Goal: Information Seeking & Learning: Understand process/instructions

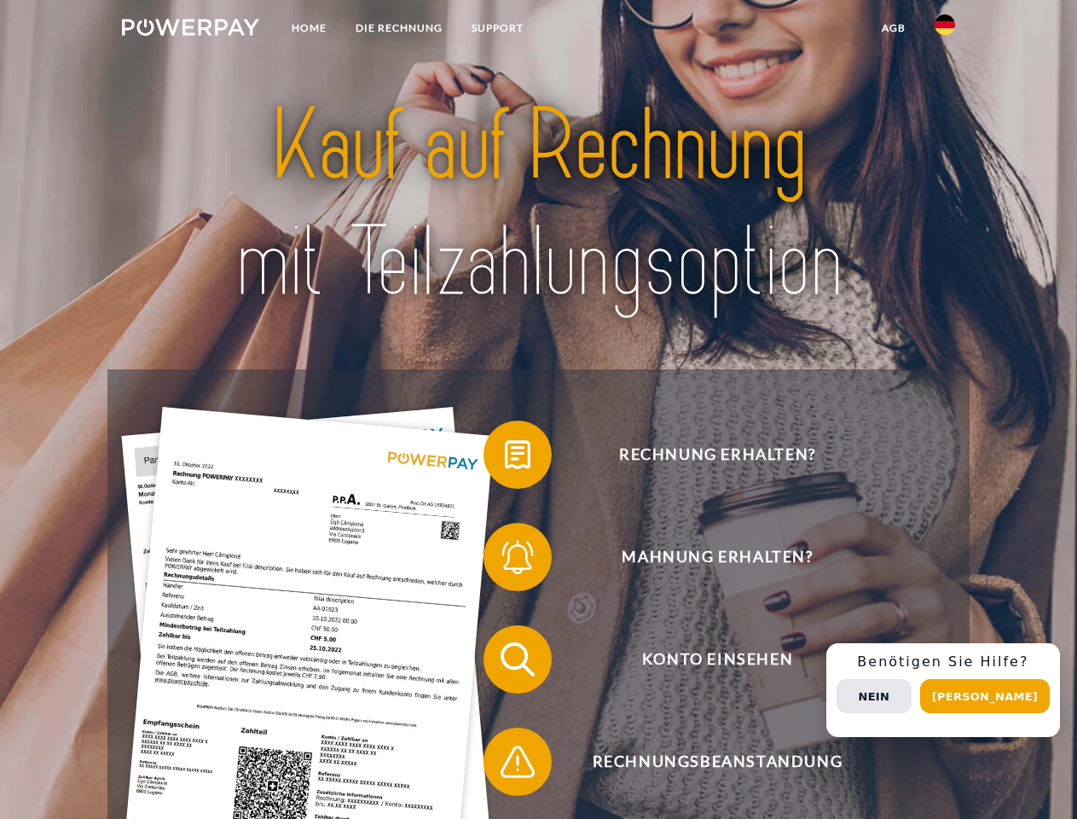
click at [190, 30] on img at bounding box center [190, 27] width 137 height 17
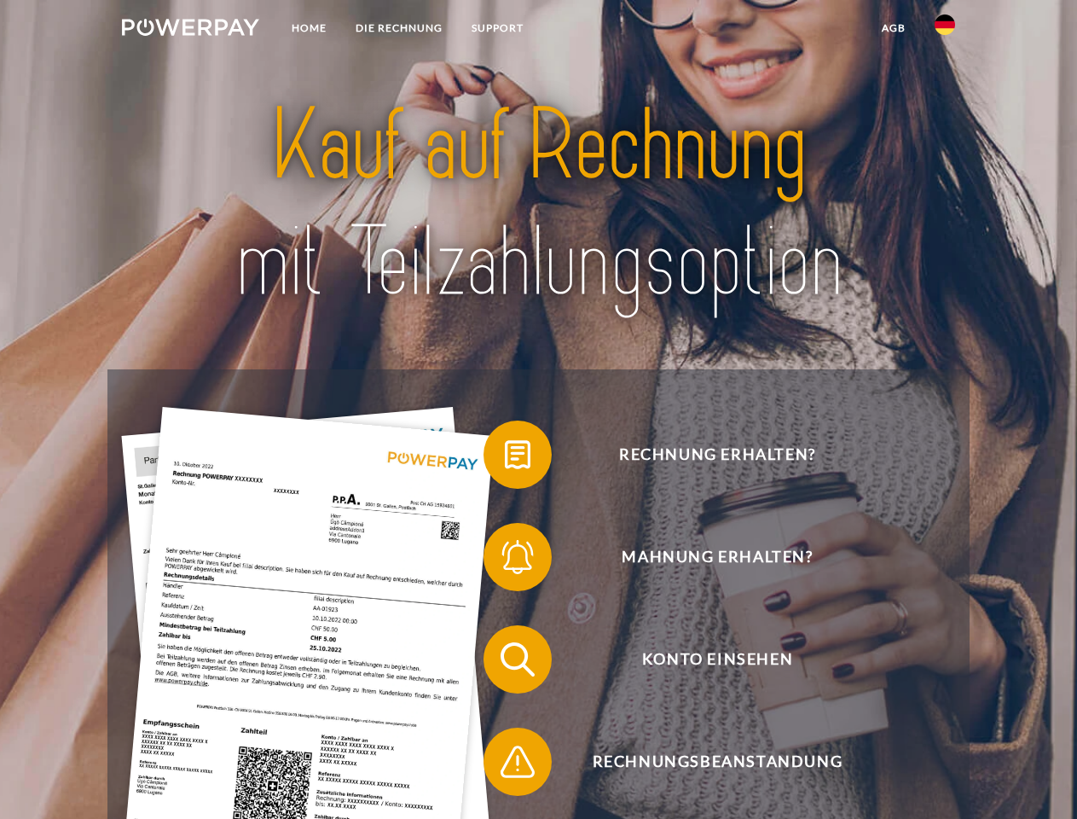
click at [945, 30] on img at bounding box center [945, 24] width 20 height 20
click at [893, 28] on link "agb" at bounding box center [893, 28] width 53 height 31
click at [505, 458] on span at bounding box center [491, 454] width 85 height 85
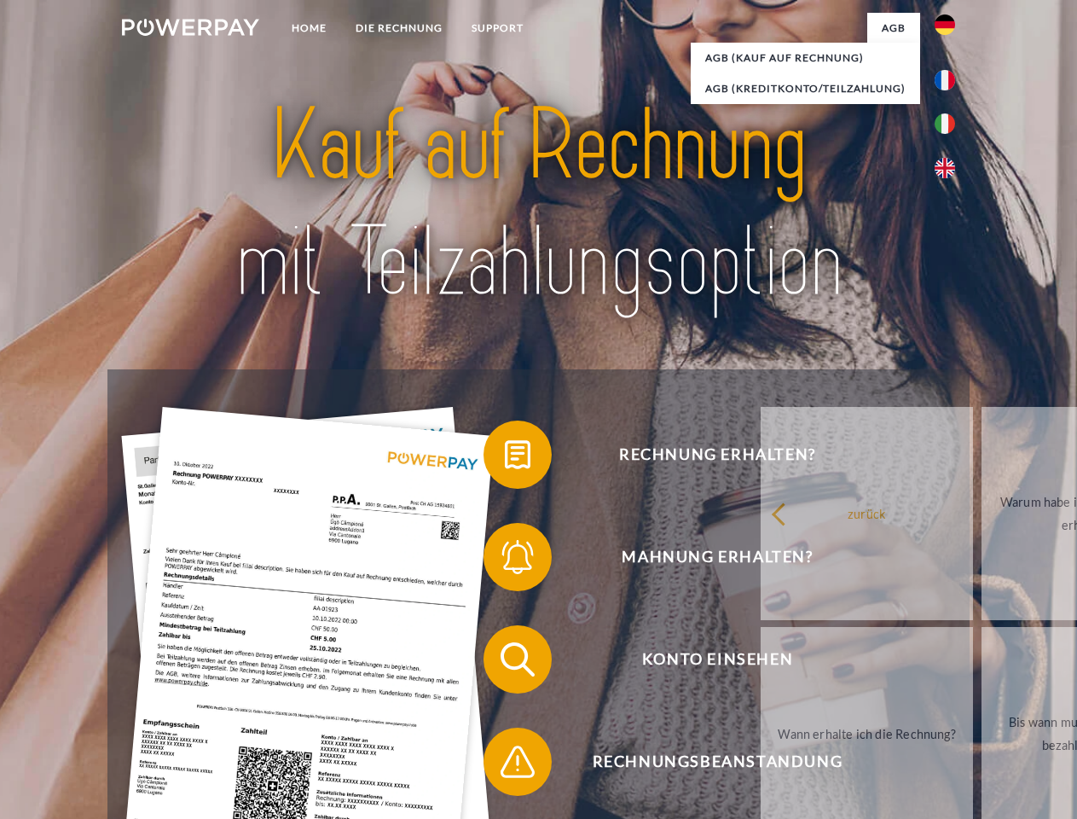
click at [505, 560] on div "Rechnung erhalten? Mahnung erhalten? Konto einsehen" at bounding box center [537, 710] width 861 height 682
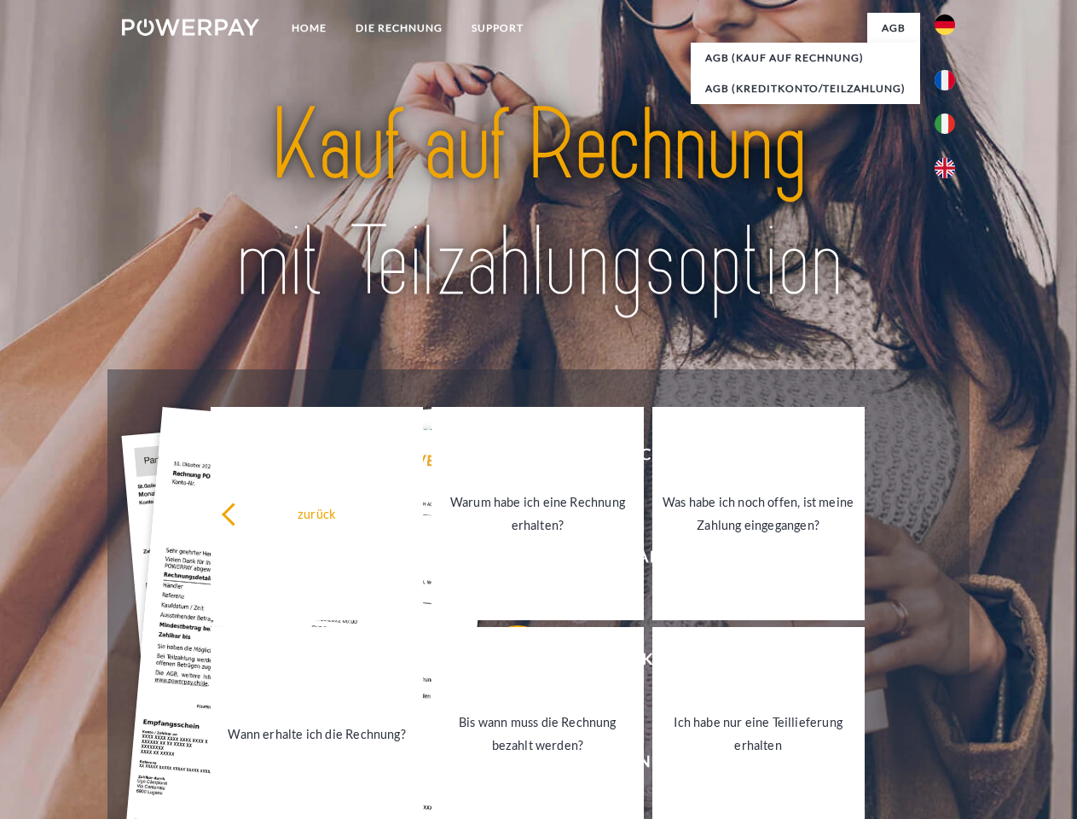
click at [505, 663] on link "Bis wann muss die Rechnung bezahlt werden?" at bounding box center [537, 733] width 212 height 213
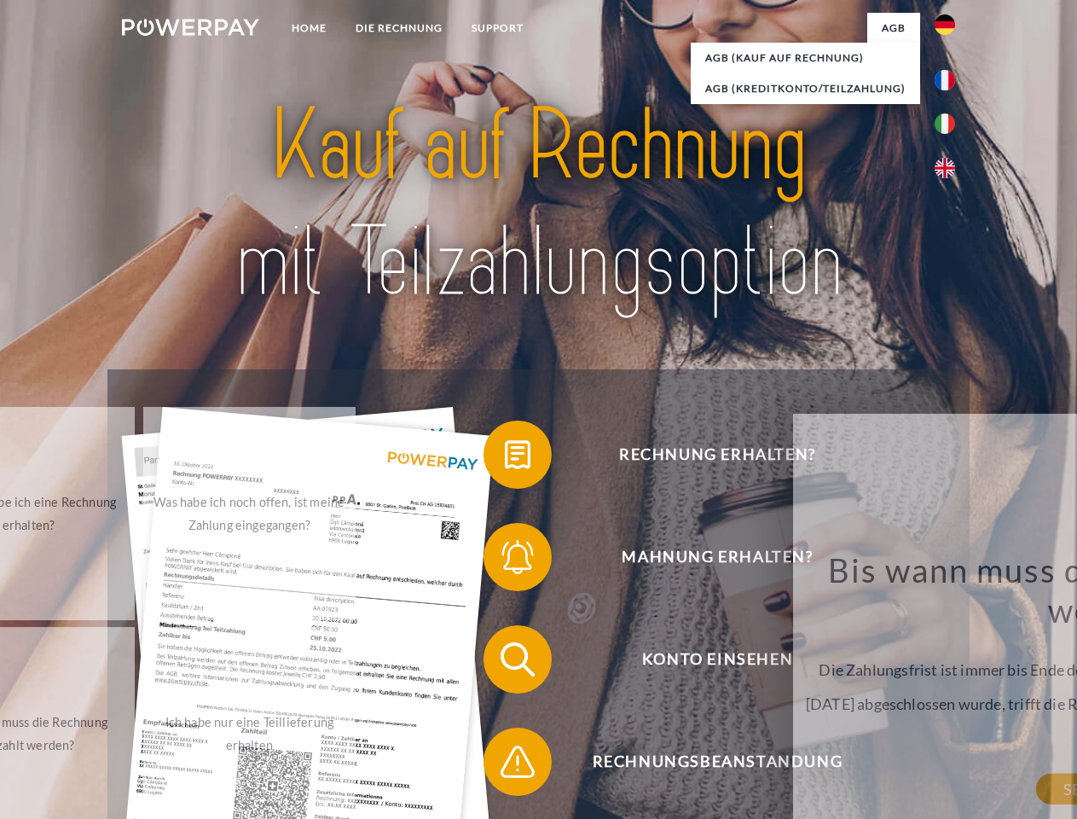
click at [505, 765] on span at bounding box center [491, 761] width 85 height 85
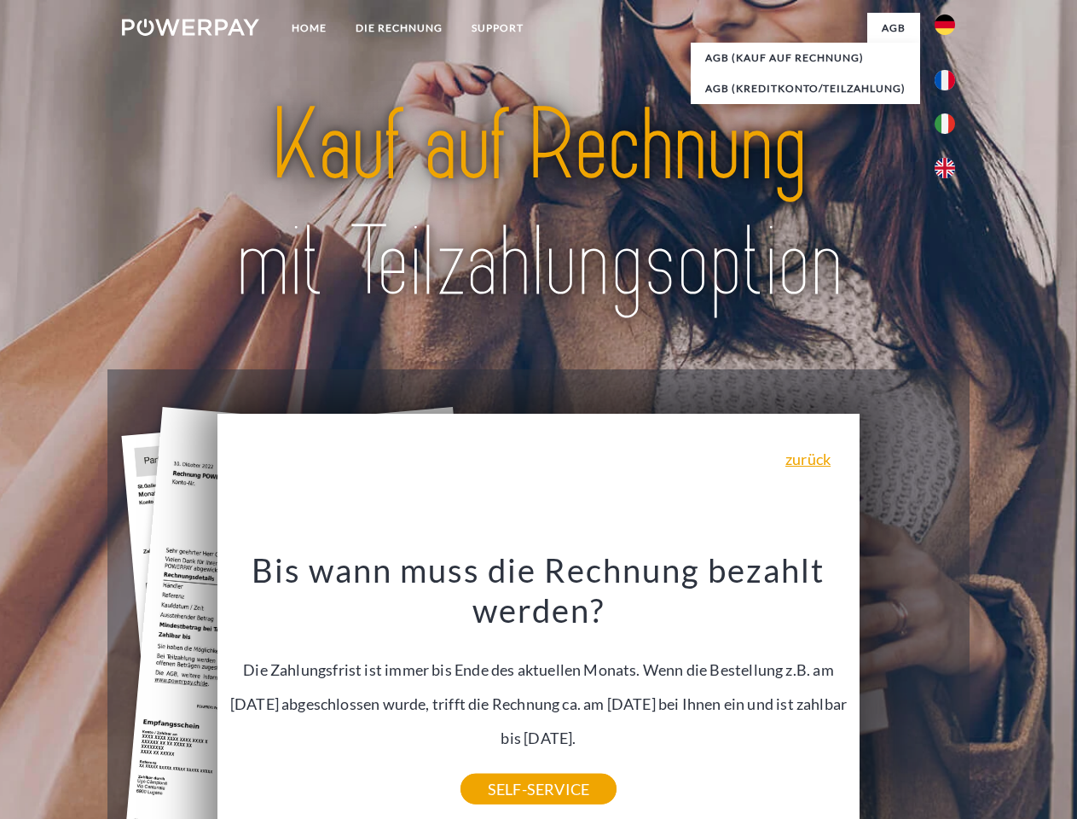
click at [949, 690] on div "Rechnung erhalten? Mahnung erhalten? Konto einsehen" at bounding box center [537, 710] width 861 height 682
click at [907, 693] on span "Konto einsehen" at bounding box center [717, 659] width 418 height 68
click at [991, 696] on header "Home DIE RECHNUNG SUPPORT" at bounding box center [538, 589] width 1077 height 1178
